Goal: Information Seeking & Learning: Learn about a topic

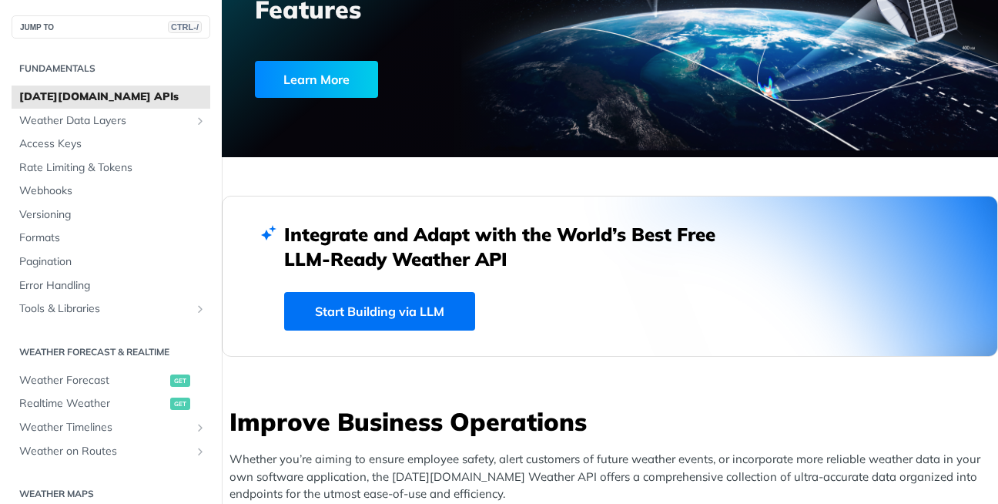
scroll to position [237, 0]
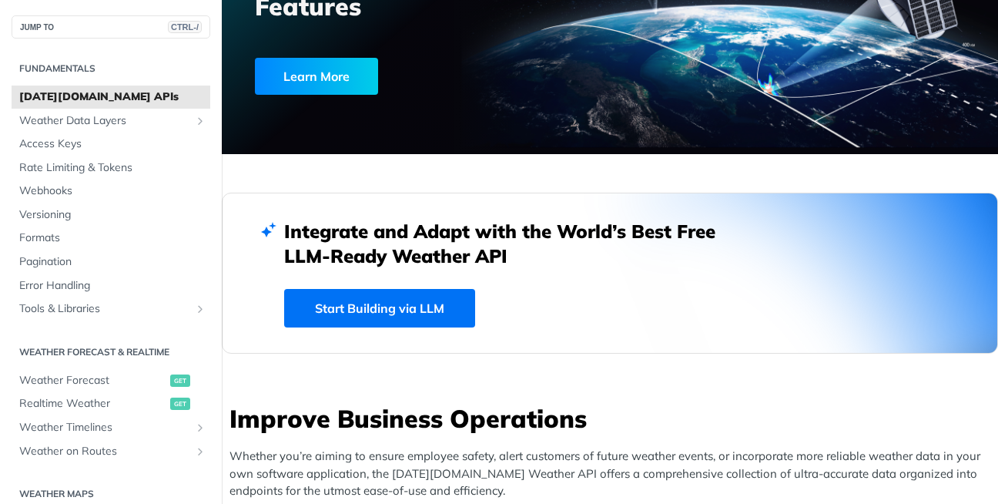
click at [422, 306] on link "Start Building via LLM" at bounding box center [379, 308] width 191 height 39
click at [136, 95] on span "[DATE][DOMAIN_NAME] APIs" at bounding box center [112, 96] width 187 height 15
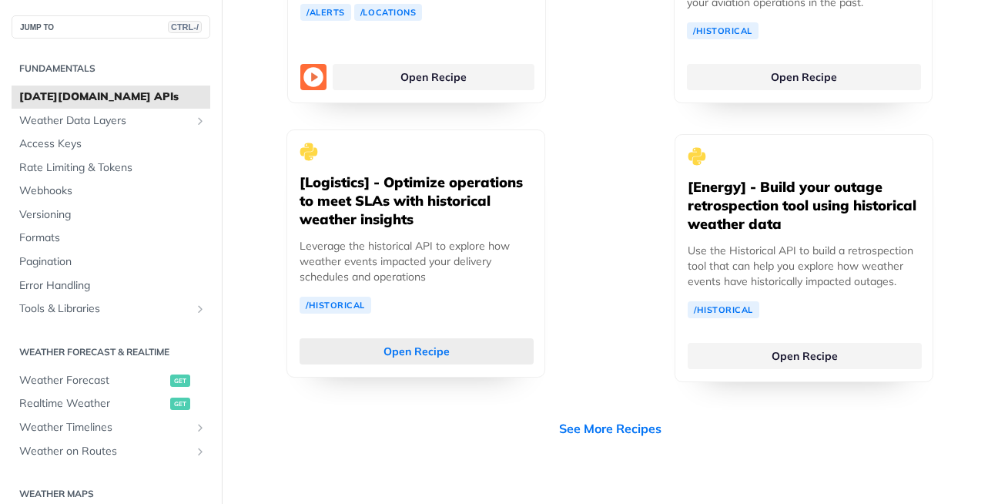
scroll to position [4242, 0]
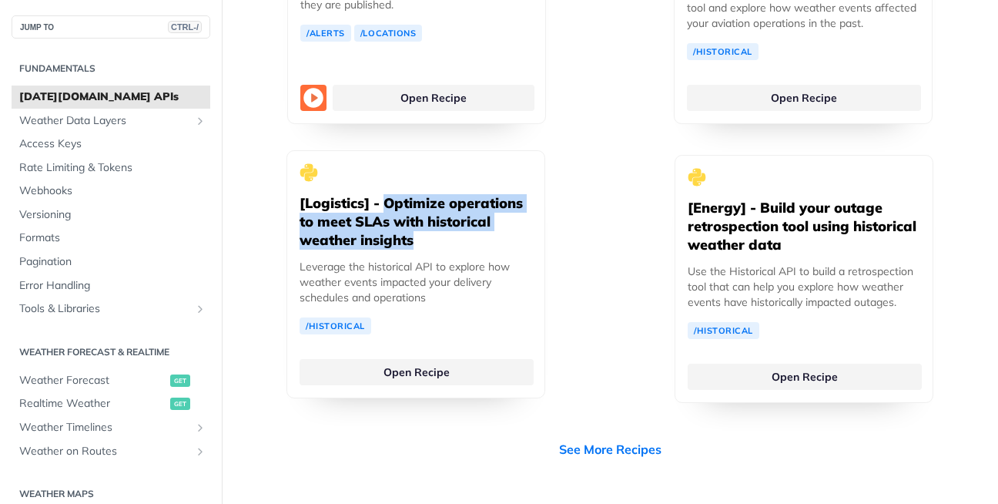
drag, startPoint x: 415, startPoint y: 223, endPoint x: 383, endPoint y: 179, distance: 54.5
click at [383, 194] on h5 "[Logistics] - Optimize operations to meet SLAs with historical weather insights" at bounding box center [416, 221] width 233 height 55
copy h5 "Optimize operations to meet SLAs with historical weather insights"
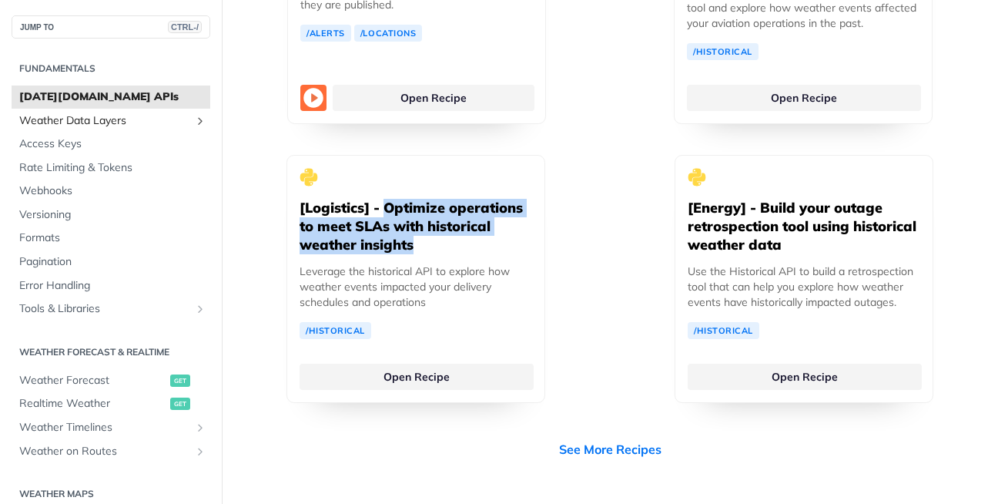
click at [148, 121] on span "Weather Data Layers" at bounding box center [104, 120] width 171 height 15
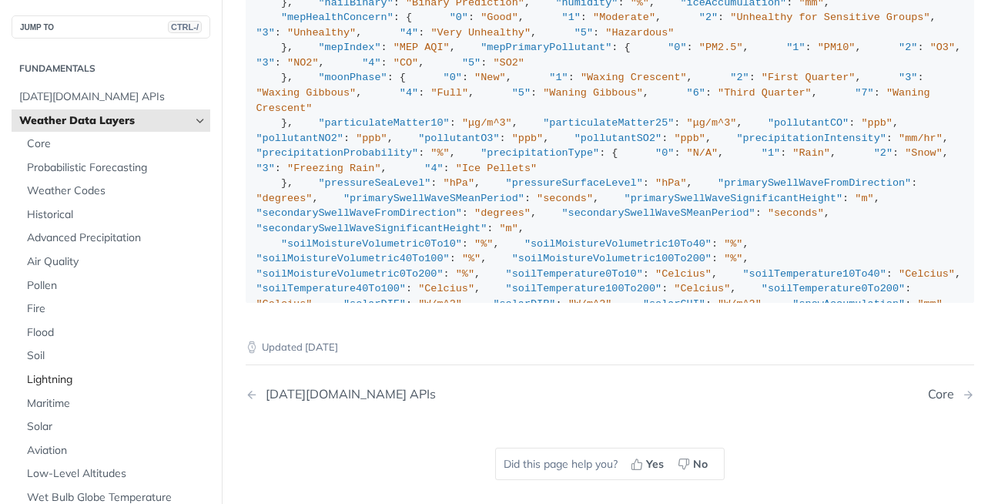
scroll to position [1897, 0]
click at [101, 123] on span "Weather Data Layers" at bounding box center [104, 120] width 171 height 15
click at [194, 119] on icon "Hide subpages for Weather Data Layers" at bounding box center [200, 121] width 12 height 12
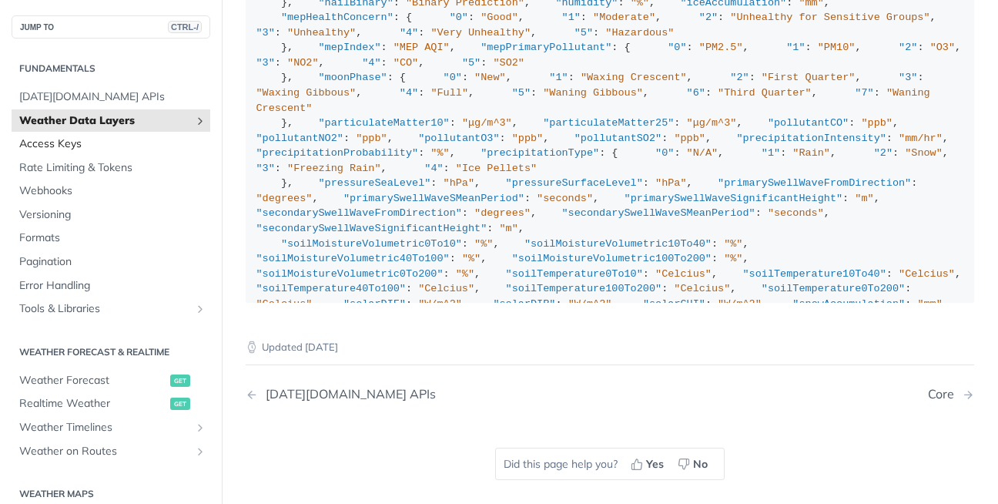
click at [93, 144] on span "Access Keys" at bounding box center [112, 143] width 187 height 15
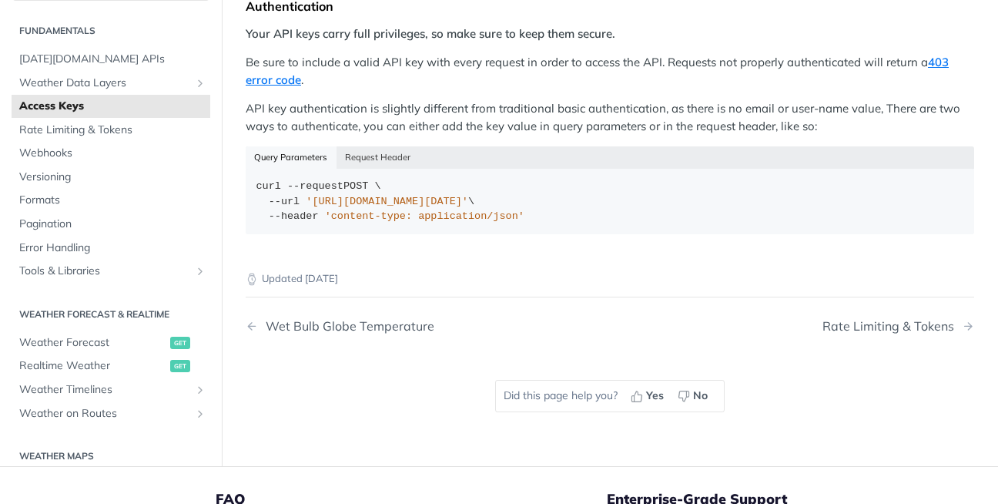
scroll to position [337, 0]
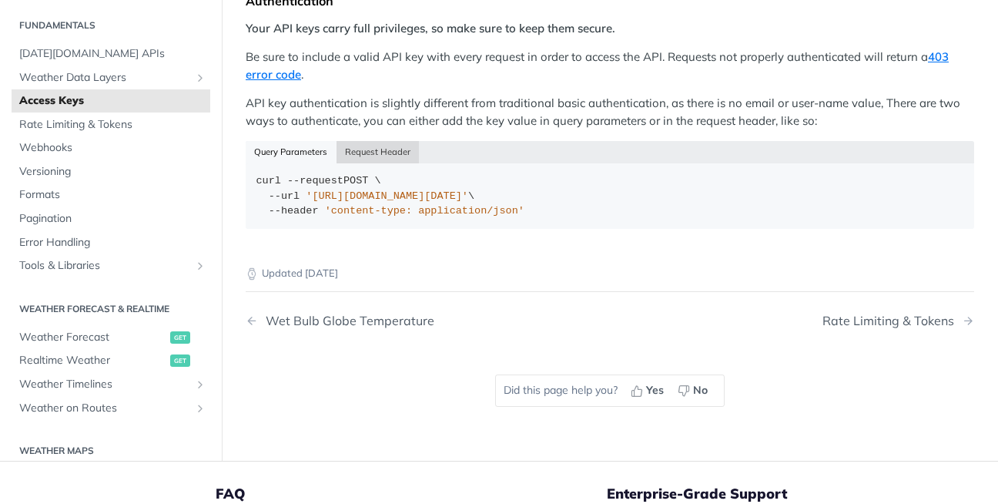
click at [383, 149] on button "Request Header" at bounding box center [378, 152] width 83 height 22
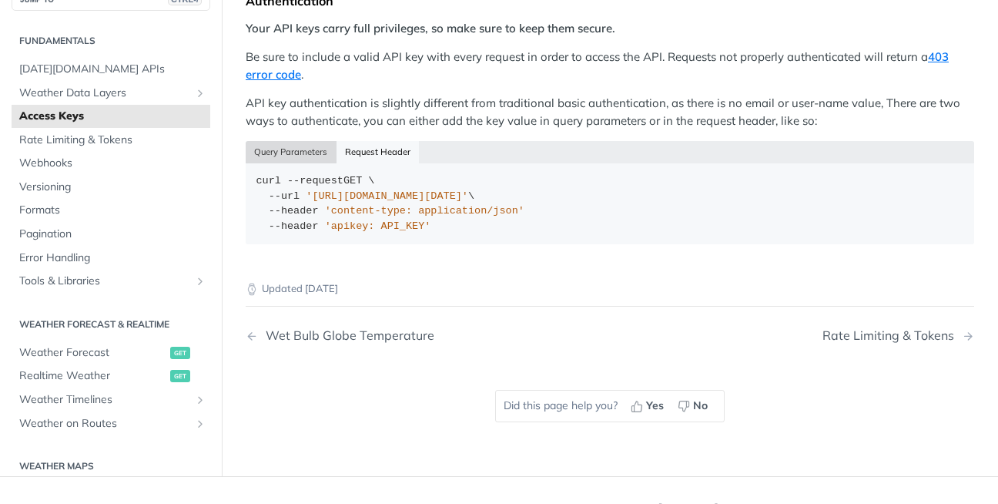
click at [312, 149] on button "Query Parameters" at bounding box center [291, 152] width 91 height 22
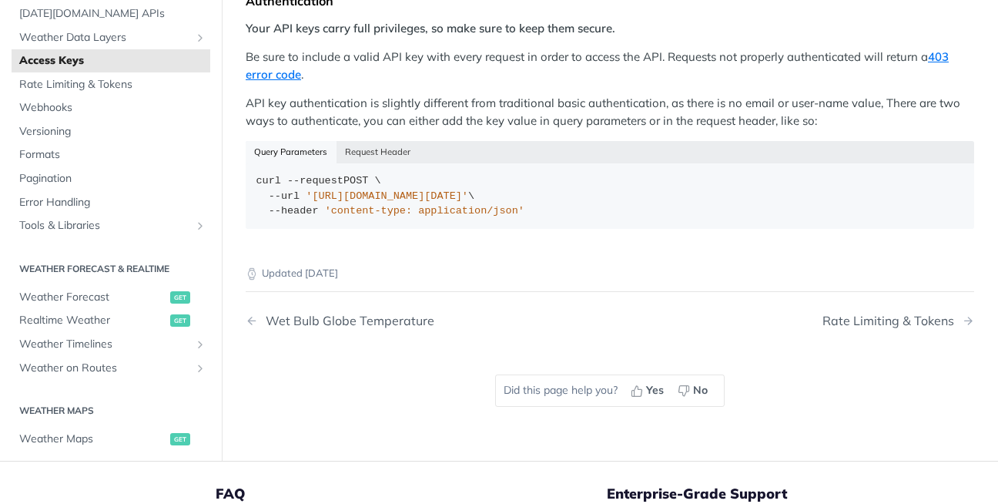
scroll to position [42, 0]
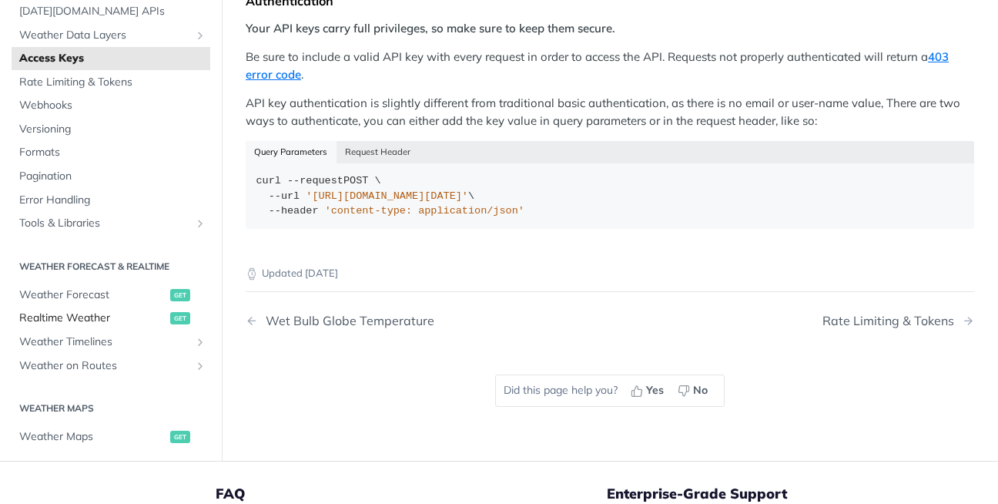
click at [96, 319] on span "Realtime Weather" at bounding box center [92, 317] width 147 height 15
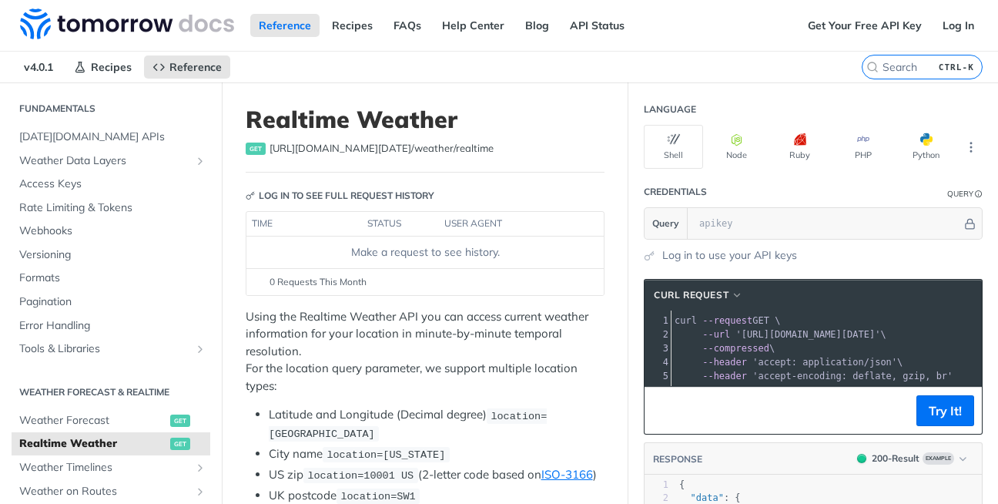
scroll to position [3, 0]
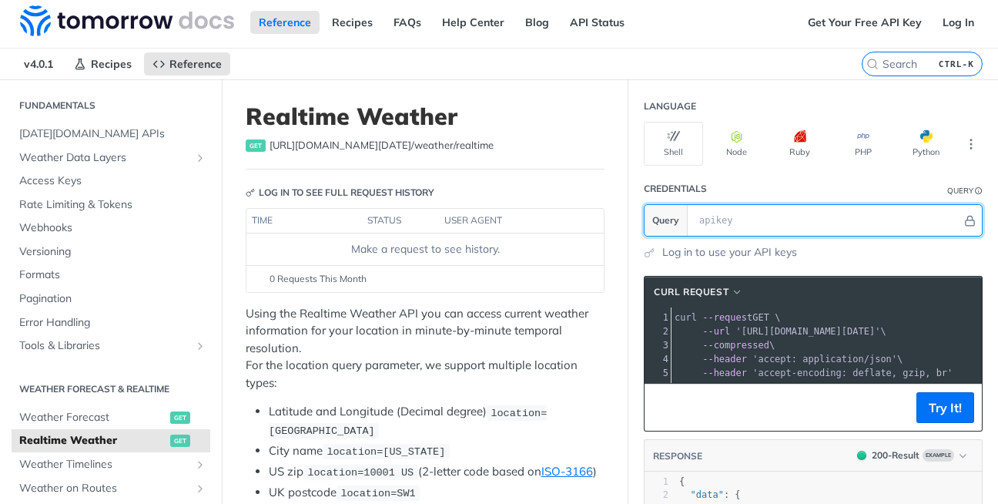
click at [714, 213] on input "text" at bounding box center [827, 220] width 270 height 31
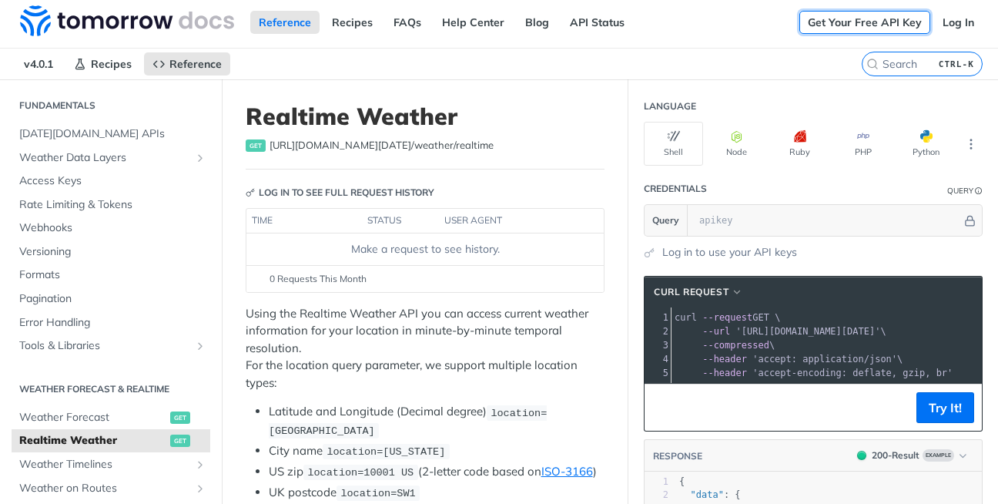
click at [876, 15] on link "Get Your Free API Key" at bounding box center [864, 22] width 131 height 23
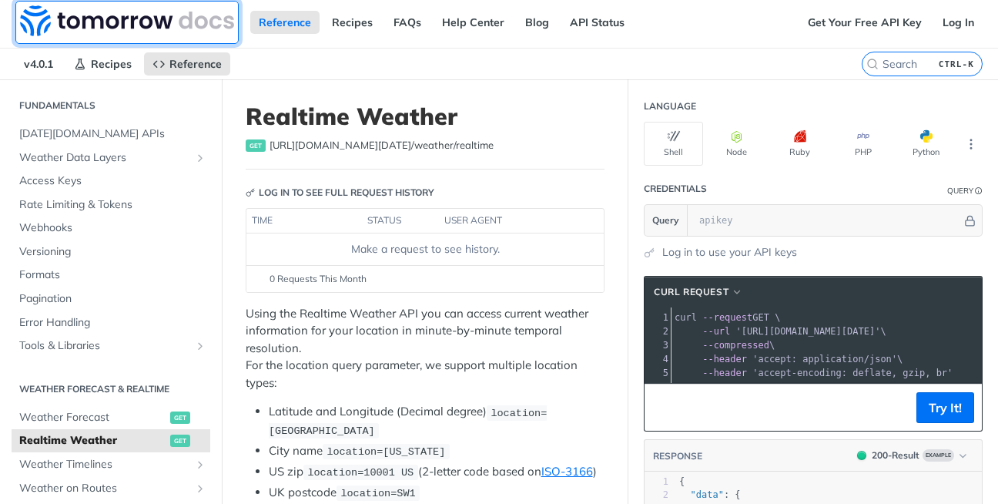
click at [165, 27] on img at bounding box center [127, 20] width 214 height 31
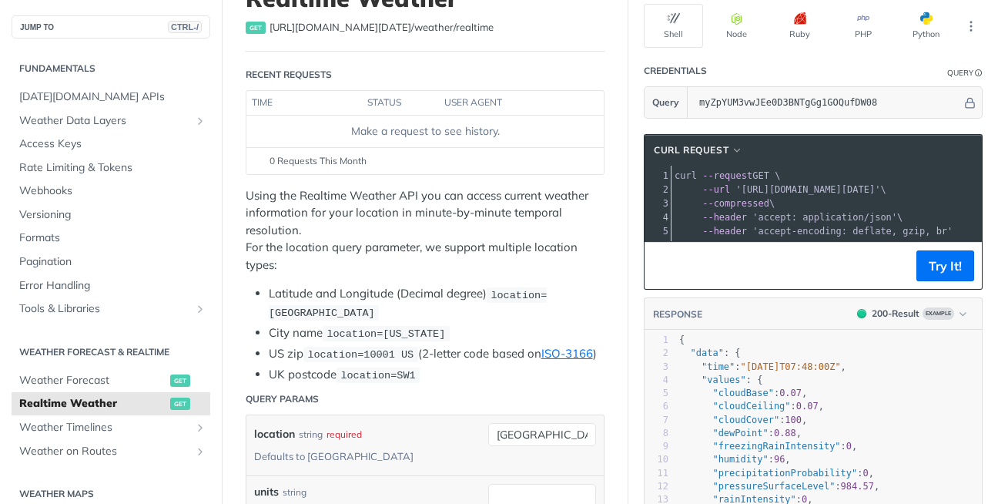
scroll to position [119, 0]
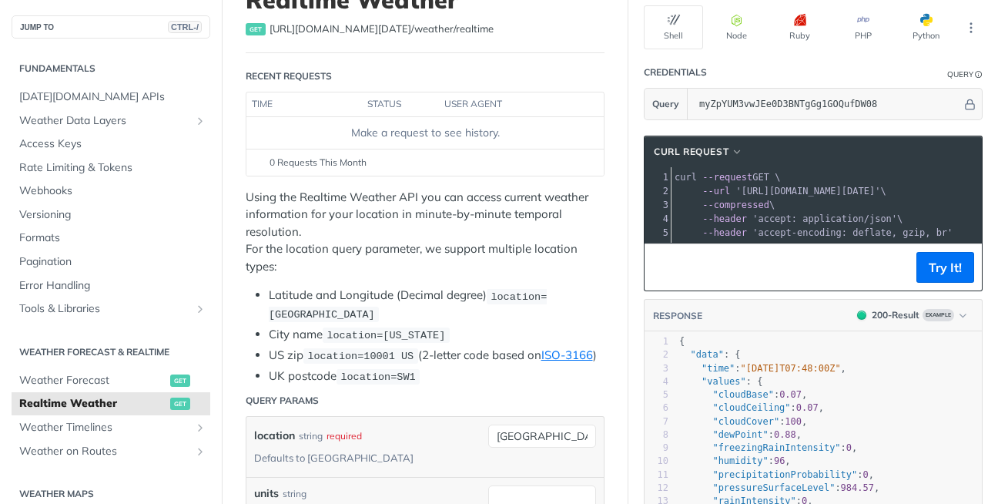
click at [468, 132] on div "Make a request to see history." at bounding box center [425, 133] width 345 height 16
click at [800, 228] on span "'accept-encoding: deflate, gzip, br'" at bounding box center [852, 232] width 200 height 11
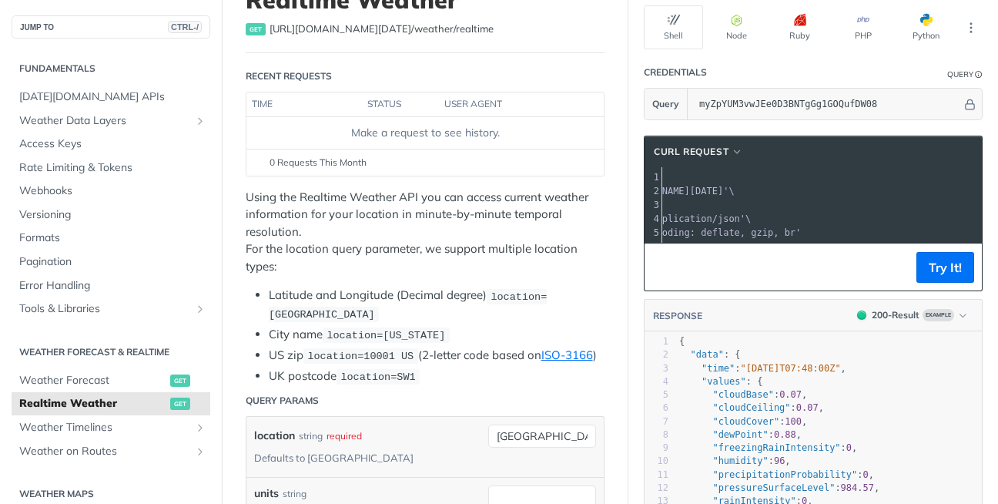
scroll to position [0, 121]
click at [760, 196] on span "'https://api.tomorrow.io/v4/weather/realtime?location=toronto&apikey=myZpYUM3vw…" at bounding box center [687, 191] width 145 height 11
click at [930, 279] on button "Try It!" at bounding box center [945, 267] width 58 height 31
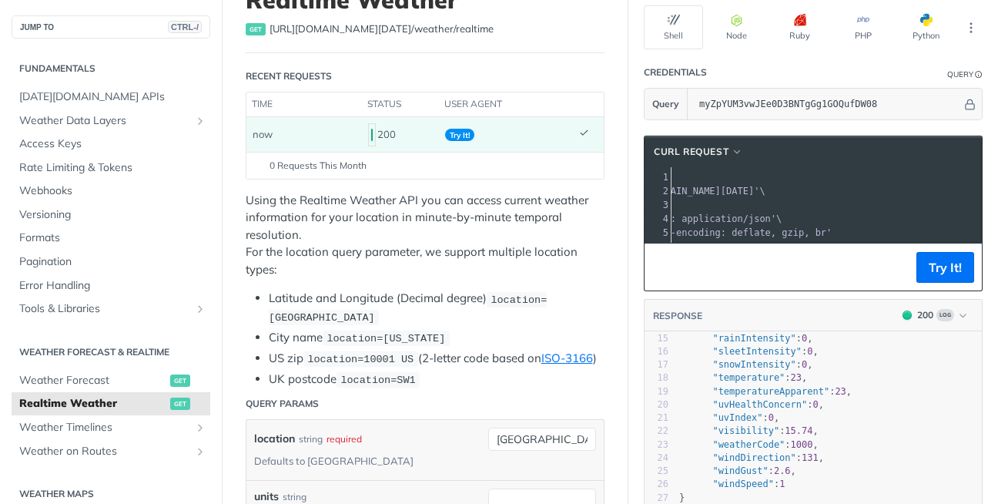
scroll to position [0, 0]
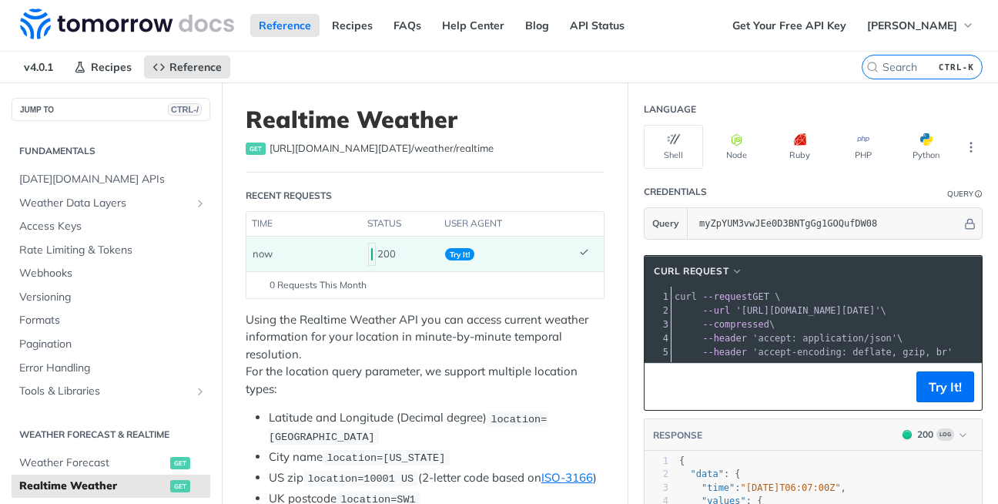
click at [826, 324] on pre "--compressed \" at bounding box center [994, 324] width 645 height 14
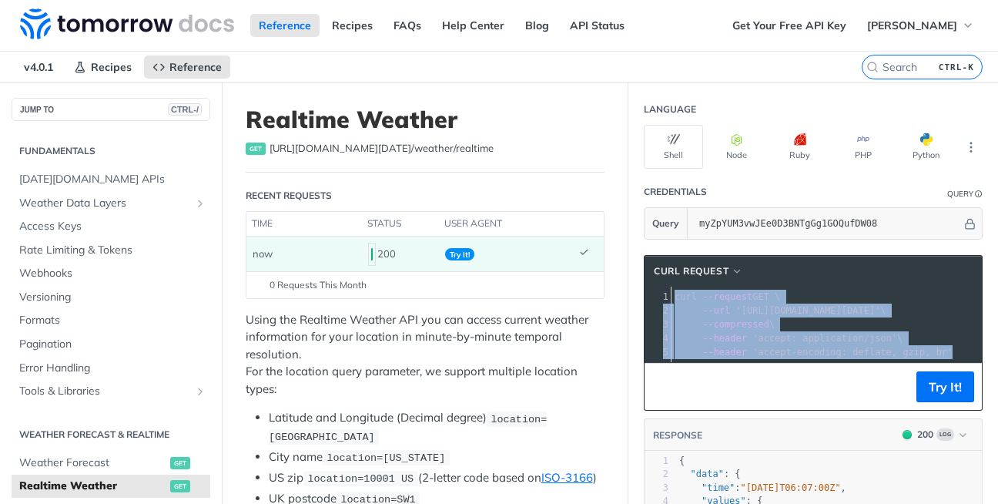
copy div "curl --request GET \ 2 --url 'https://api.tomorrow.io/v4/weather/realtime?locat…"
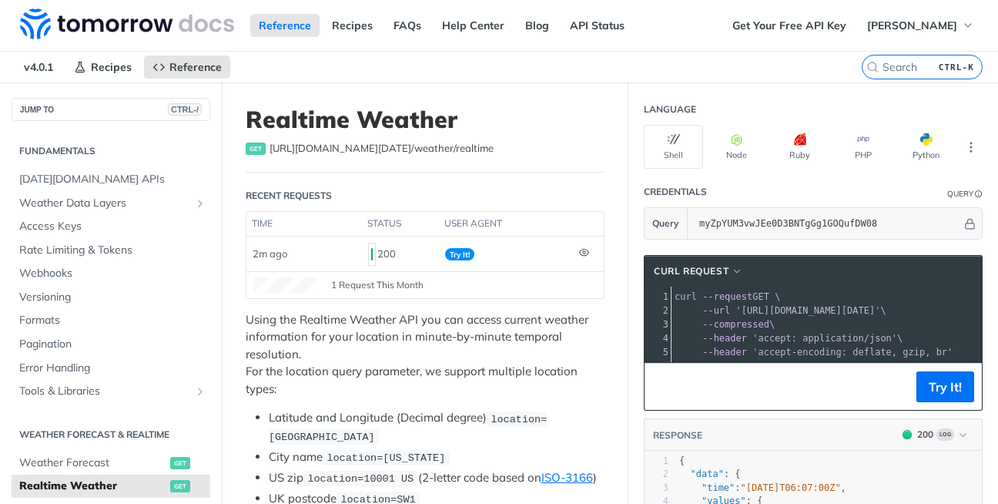
click at [852, 343] on span "'accept: application/json'" at bounding box center [824, 338] width 145 height 11
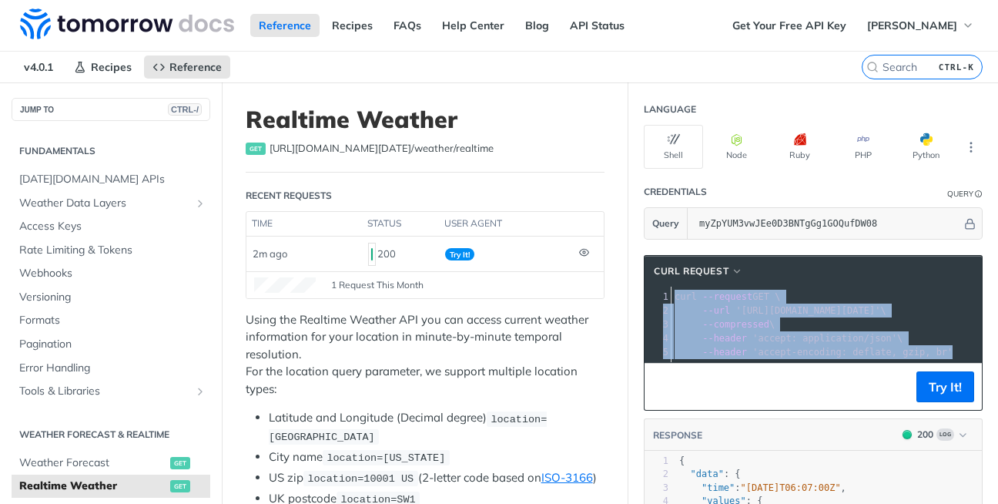
copy div "curl --request GET \ 2 --url 'https://api.tomorrow.io/v4/weather/realtime?locat…"
click at [904, 142] on button "Python" at bounding box center [925, 147] width 59 height 44
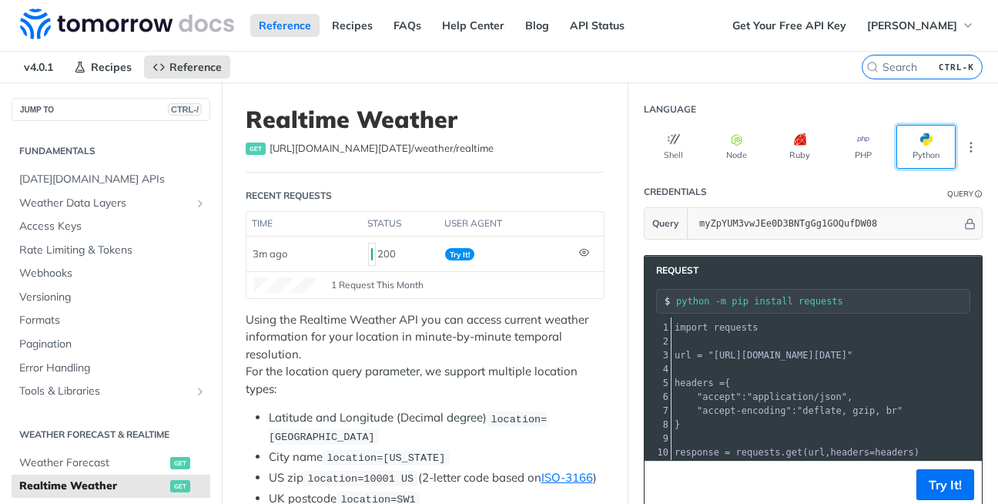
scroll to position [42, 0]
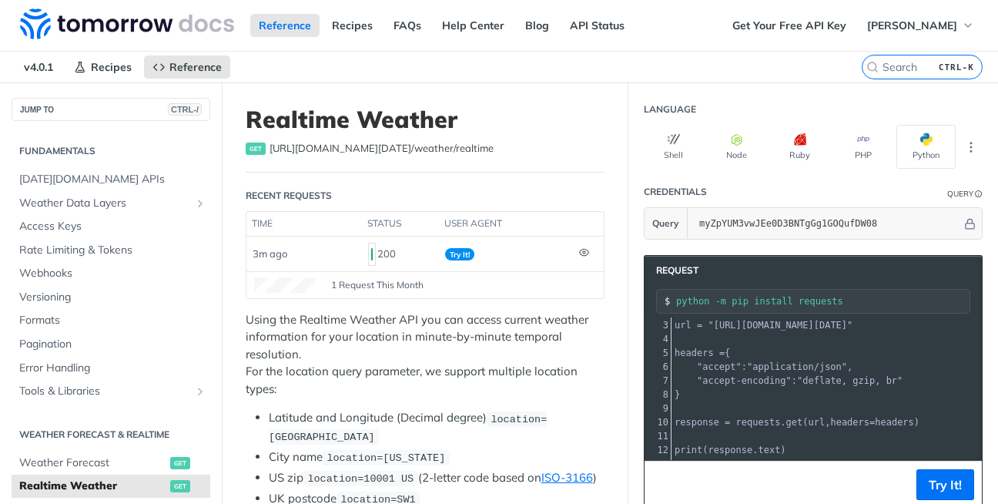
click at [848, 387] on pre "}" at bounding box center [975, 394] width 606 height 14
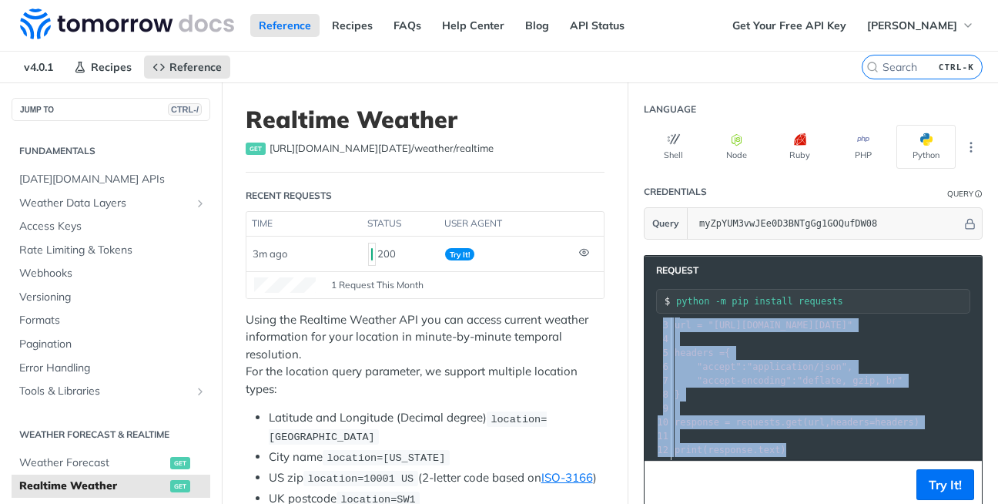
copy div "import requests 2 ​ 3 url = "https://api.tomorrow.io/v4/weather/realtime?locati…"
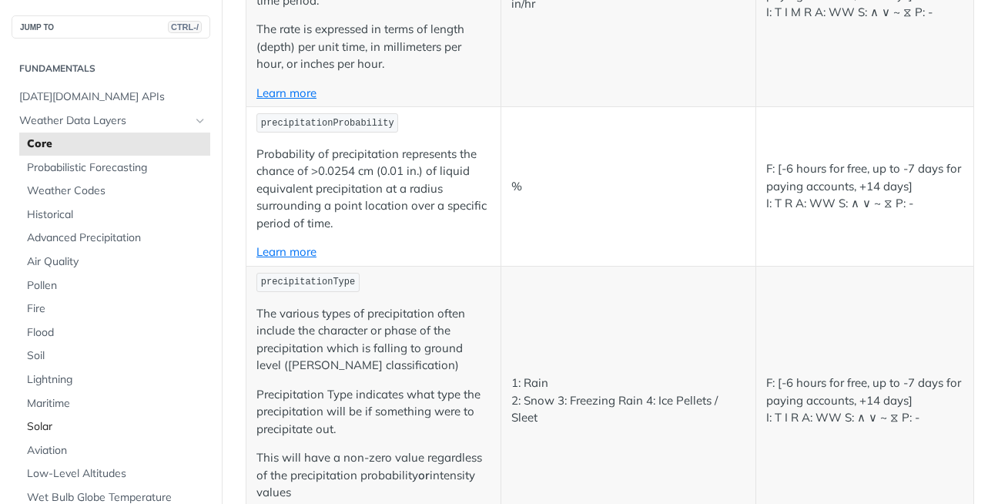
scroll to position [922, 0]
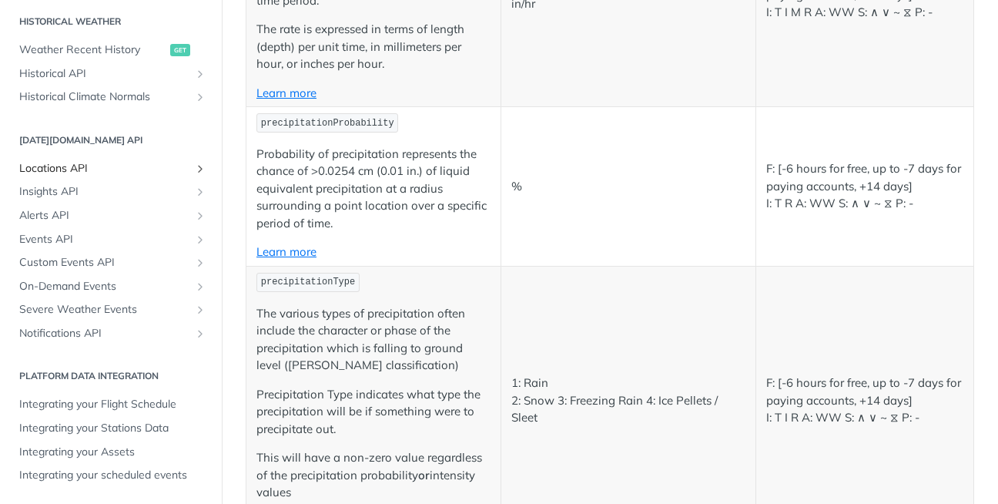
click at [135, 167] on span "Locations API" at bounding box center [104, 168] width 171 height 15
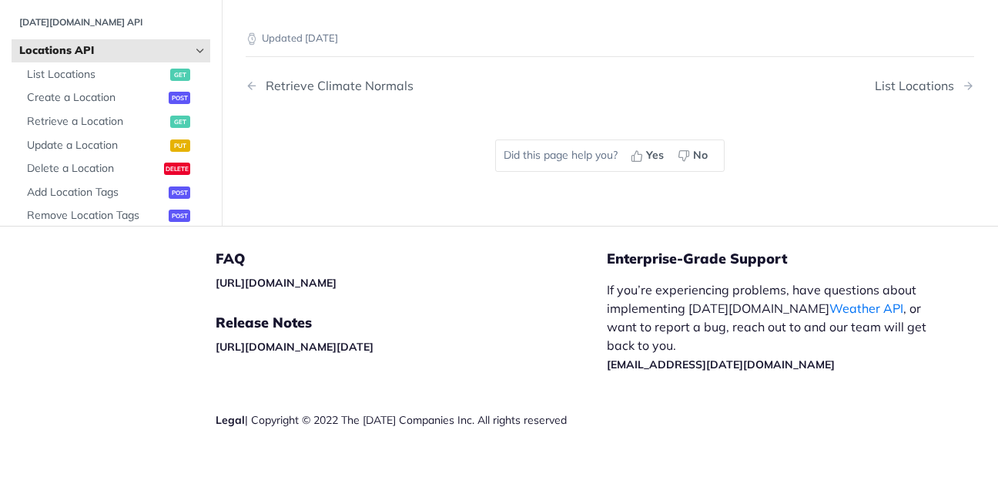
scroll to position [384, 0]
click at [119, 120] on span "Retrieve a Location" at bounding box center [96, 119] width 139 height 15
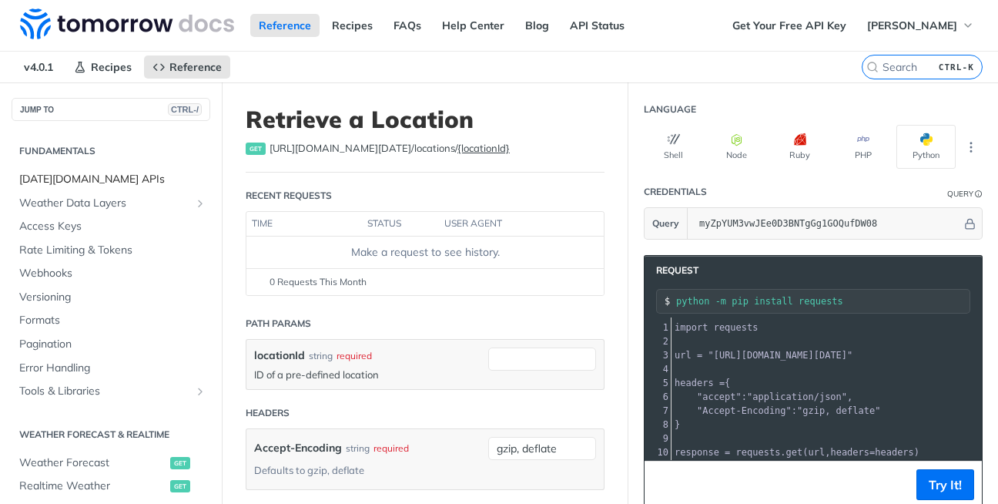
click at [81, 178] on span "[DATE][DOMAIN_NAME] APIs" at bounding box center [112, 179] width 187 height 15
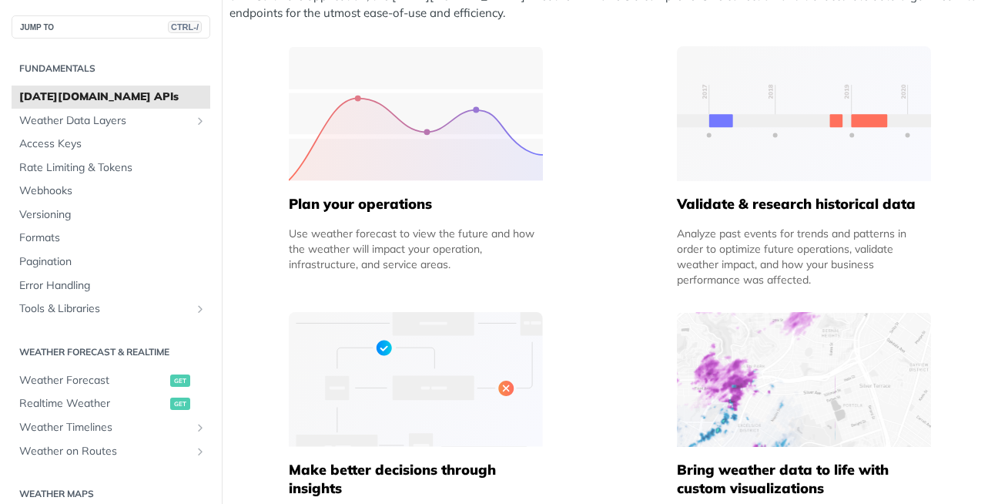
scroll to position [716, 0]
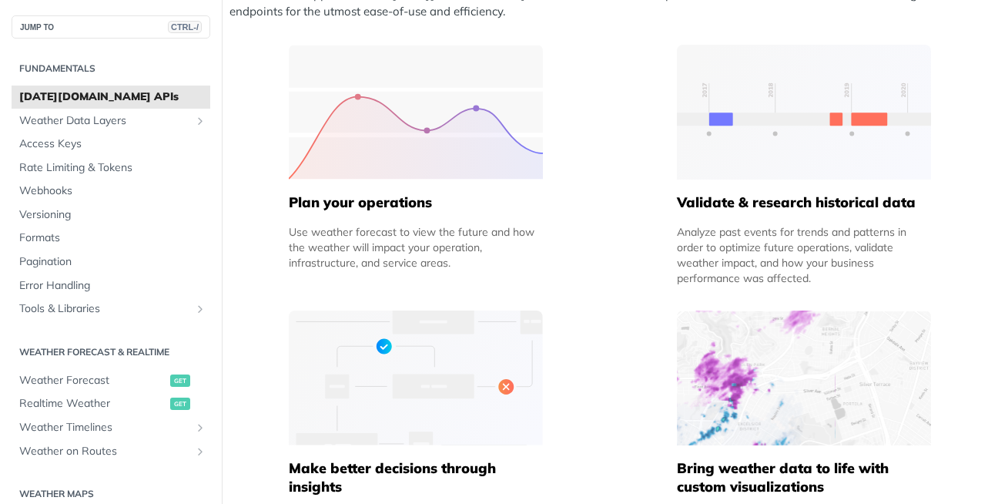
click at [417, 154] on img at bounding box center [416, 112] width 254 height 135
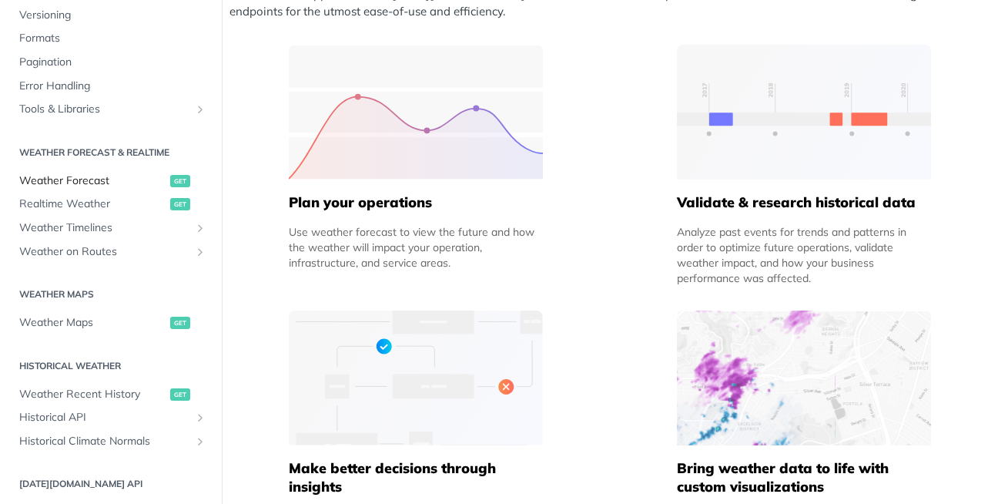
click at [117, 177] on span "Weather Forecast" at bounding box center [92, 180] width 147 height 15
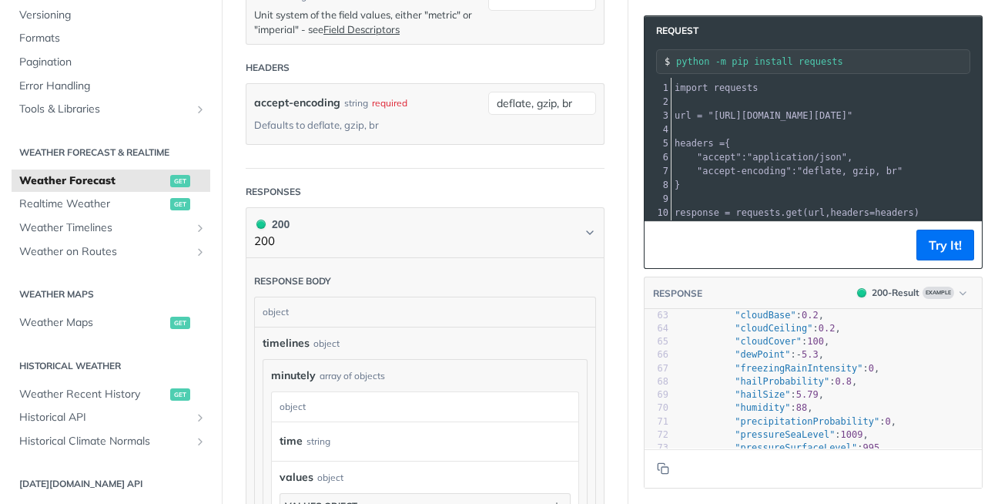
scroll to position [1047, 0]
click at [749, 395] on span ""hailSize"" at bounding box center [762, 396] width 55 height 11
click at [843, 370] on span ""freezingRainIntensity"" at bounding box center [799, 369] width 128 height 11
click at [657, 467] on icon "Copy to clipboard" at bounding box center [663, 468] width 12 height 12
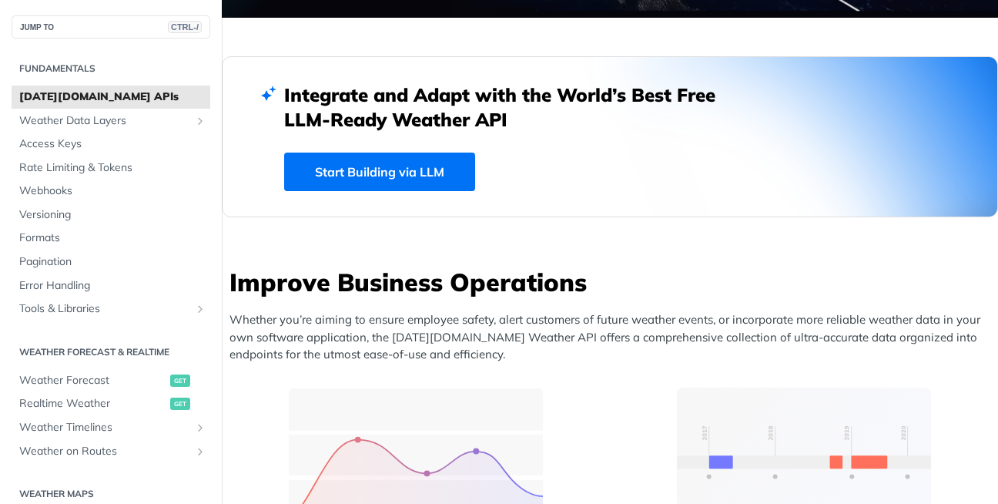
scroll to position [373, 0]
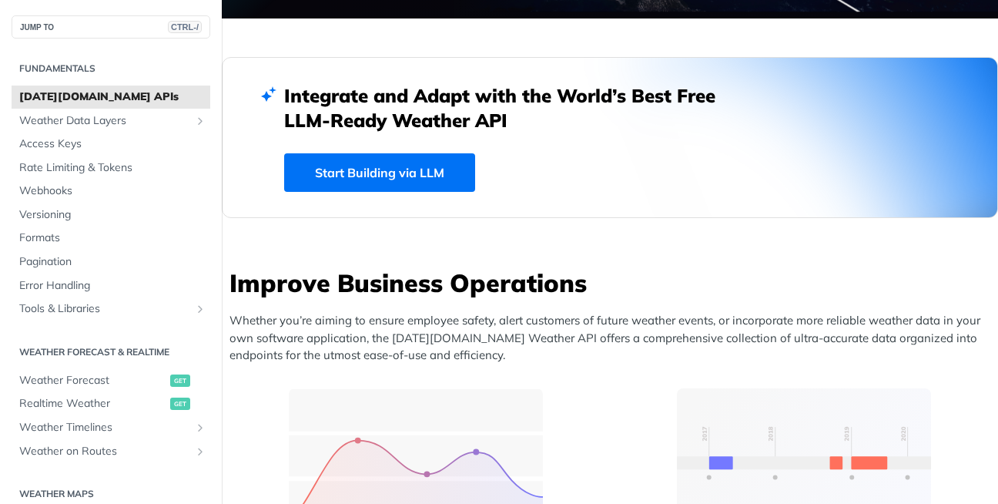
click at [394, 173] on link "Start Building via LLM" at bounding box center [379, 172] width 191 height 39
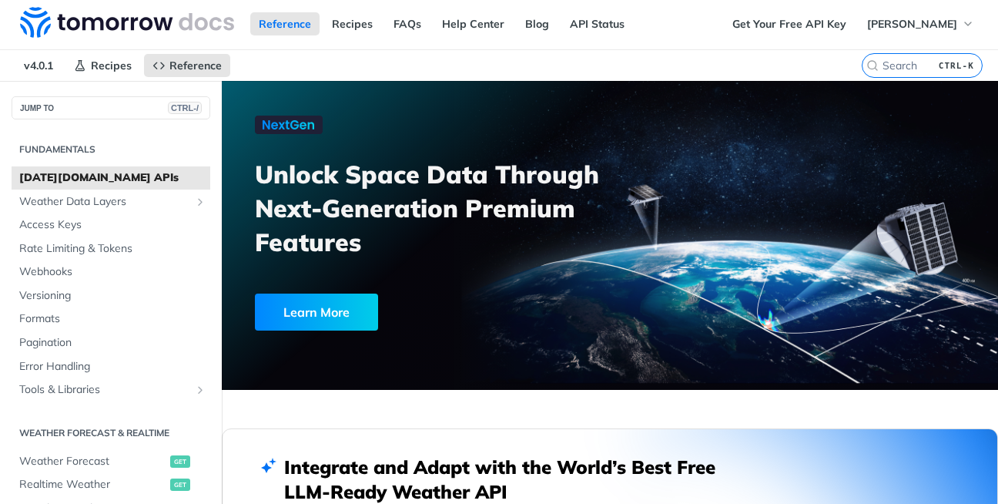
scroll to position [0, 0]
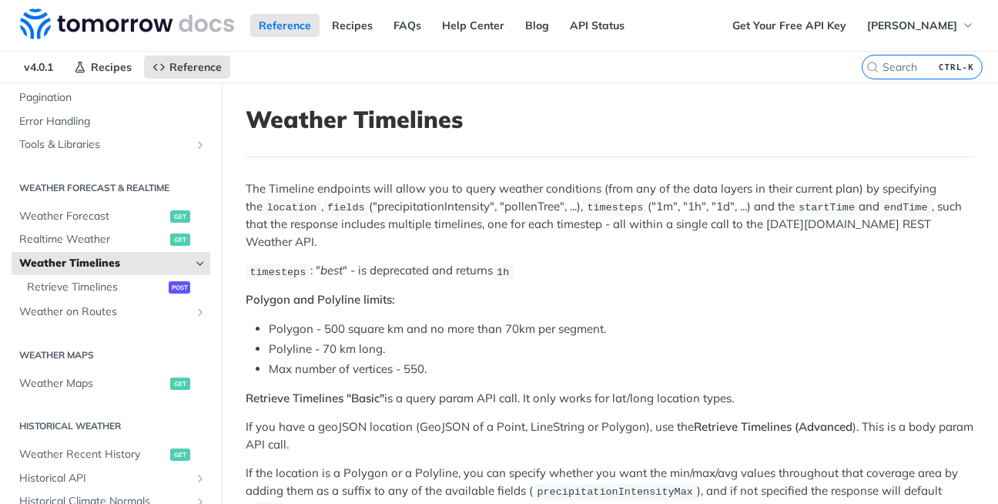
scroll to position [5, 0]
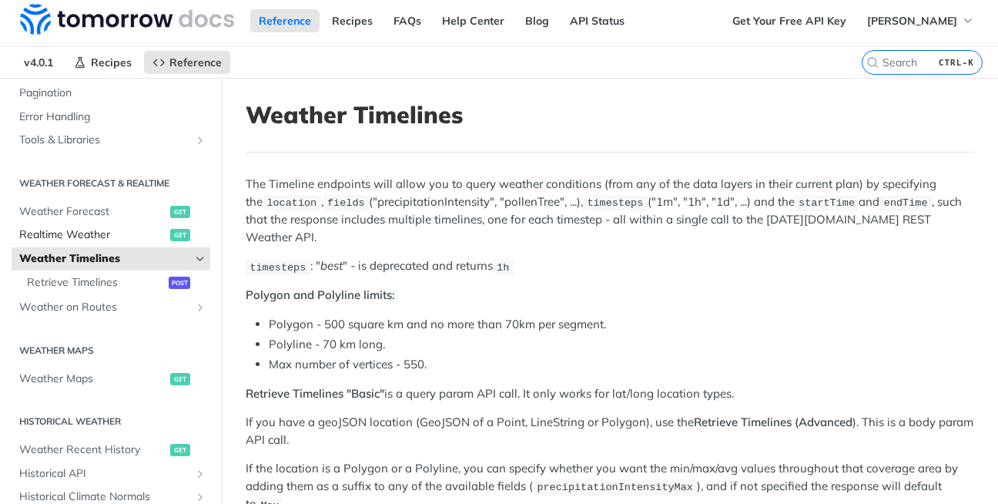
click at [134, 233] on span "Realtime Weather" at bounding box center [92, 234] width 147 height 15
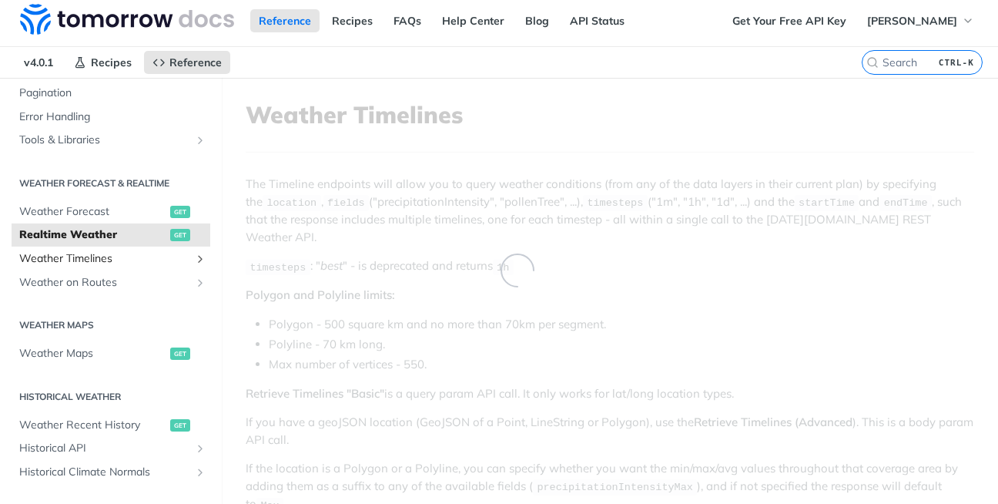
click at [129, 252] on span "Weather Timelines" at bounding box center [104, 258] width 171 height 15
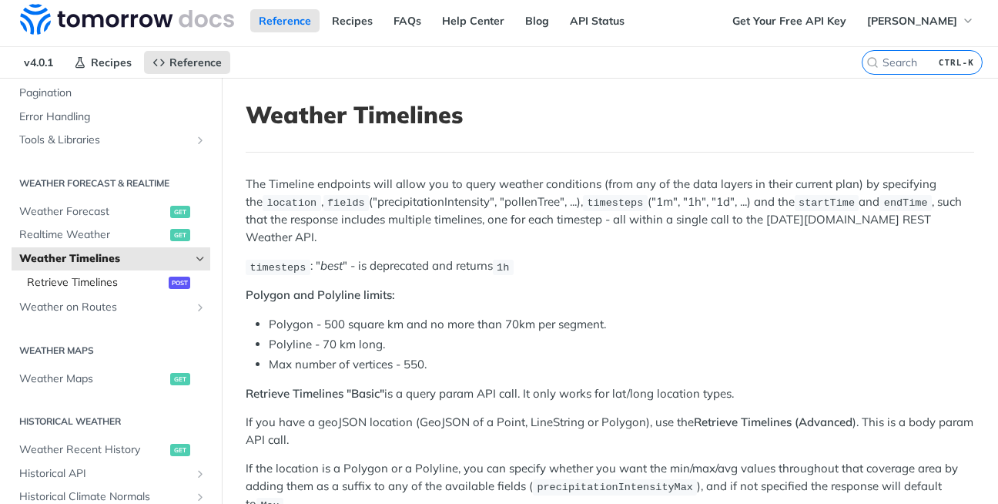
click at [134, 285] on span "Retrieve Timelines" at bounding box center [96, 282] width 138 height 15
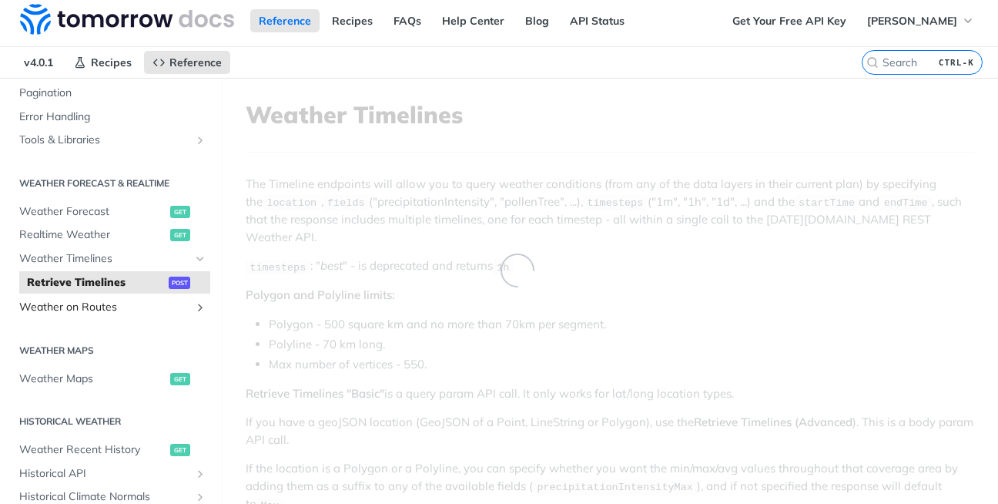
click at [134, 303] on span "Weather on Routes" at bounding box center [104, 307] width 171 height 15
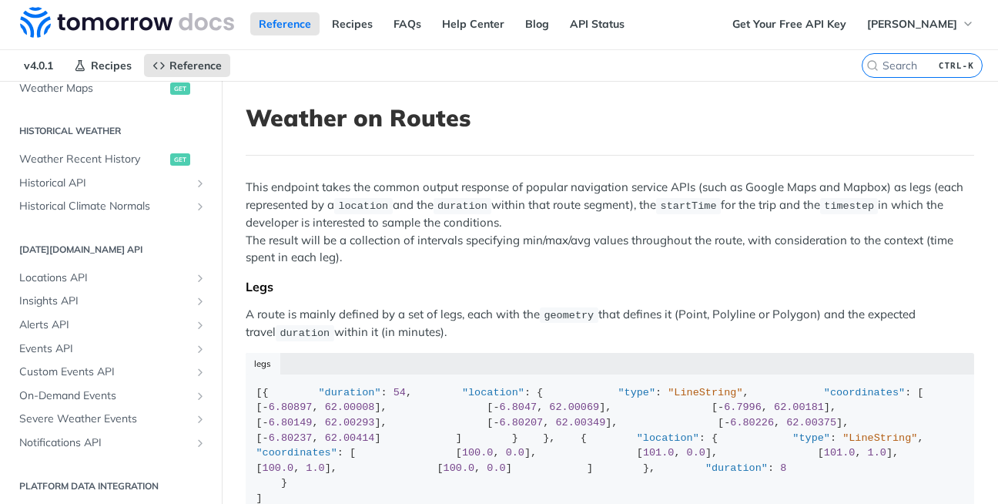
scroll to position [568, 0]
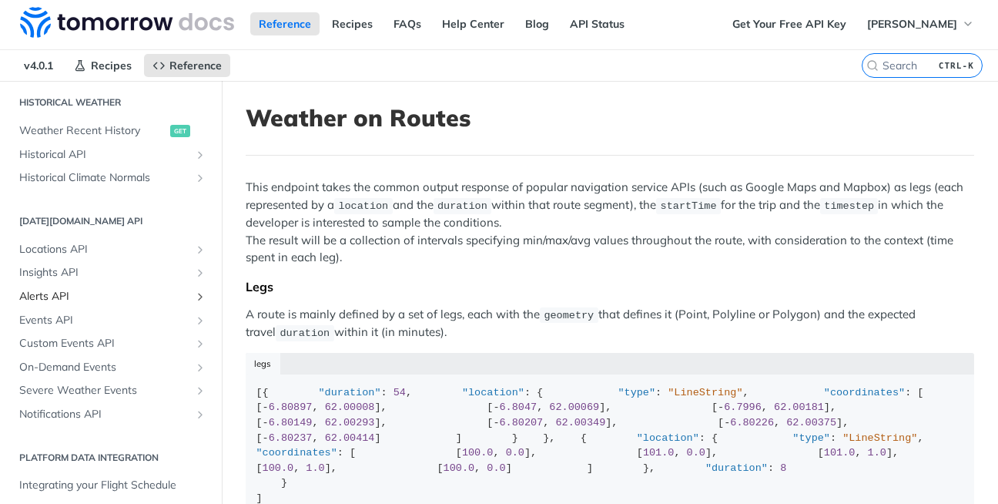
click at [119, 298] on span "Alerts API" at bounding box center [104, 296] width 171 height 15
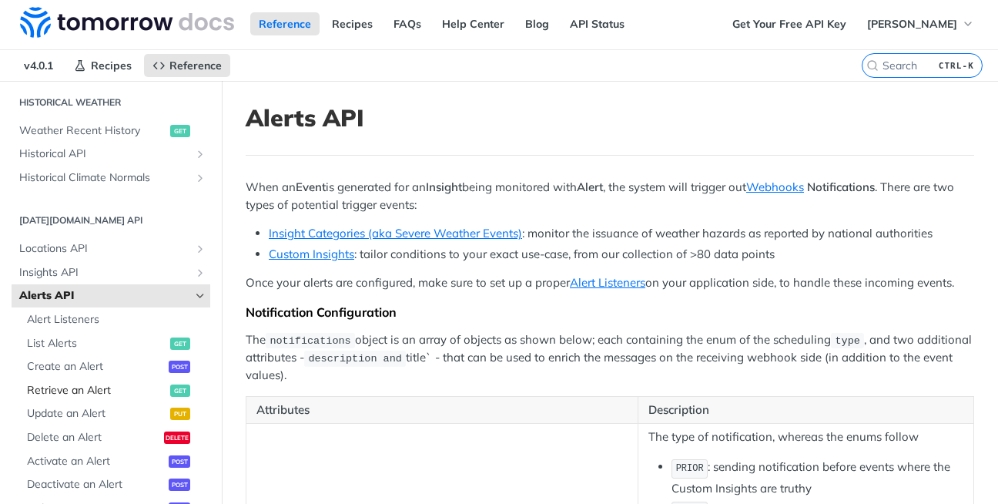
click at [99, 385] on span "Retrieve an Alert" at bounding box center [96, 390] width 139 height 15
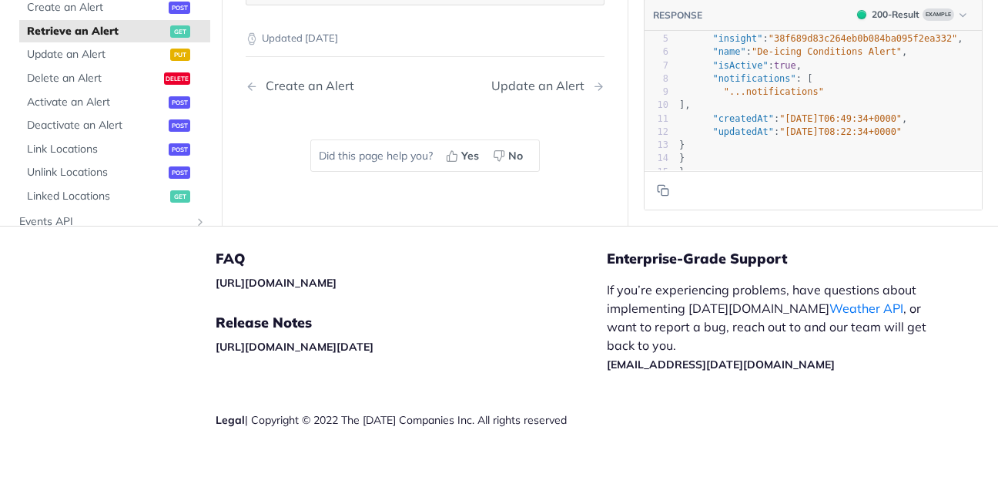
scroll to position [759, 0]
